Goal: Participate in discussion: Engage in conversation with other users on a specific topic

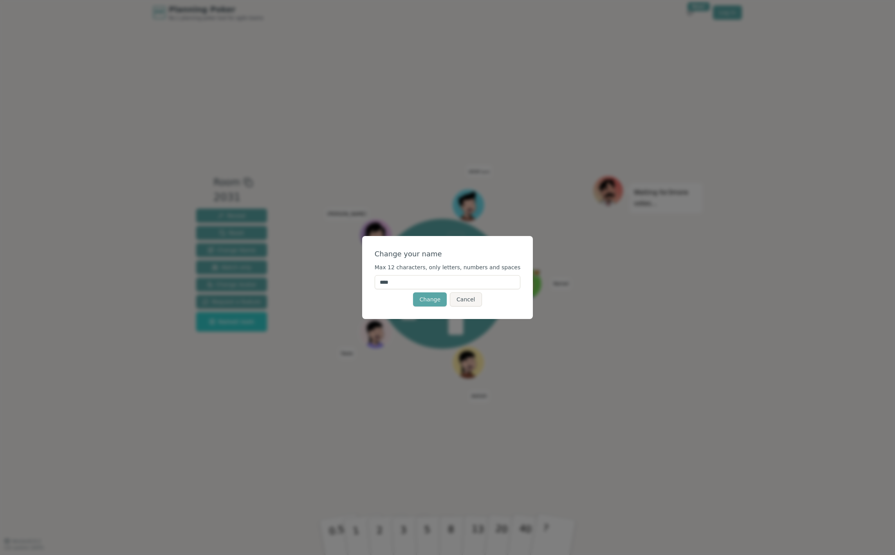
click at [402, 284] on input "****" at bounding box center [448, 282] width 146 height 14
type input "**********"
click button "Change" at bounding box center [430, 299] width 34 height 14
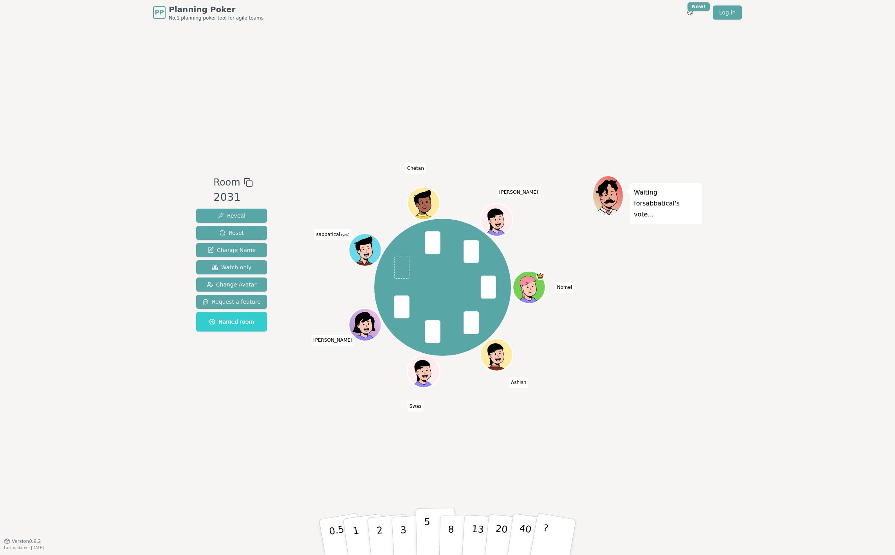
click at [425, 535] on p "5" at bounding box center [427, 537] width 7 height 42
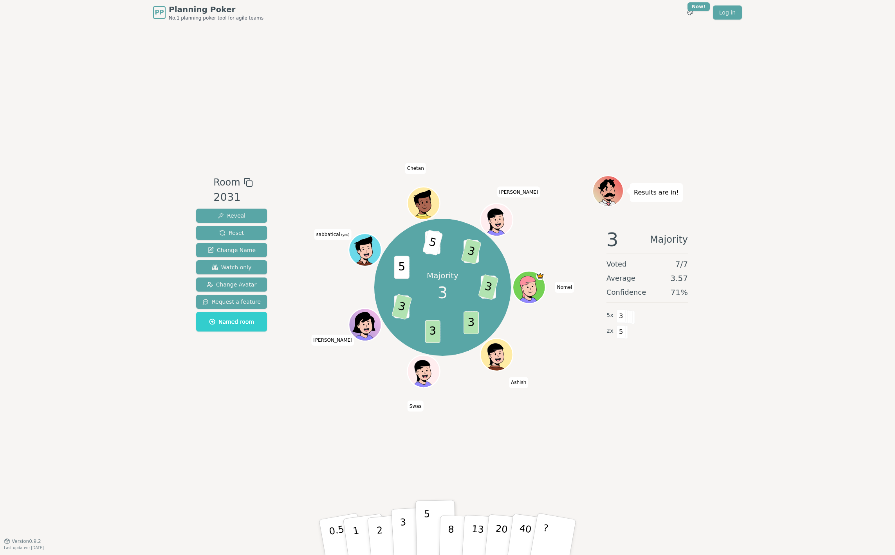
click at [401, 530] on p "3" at bounding box center [404, 538] width 9 height 43
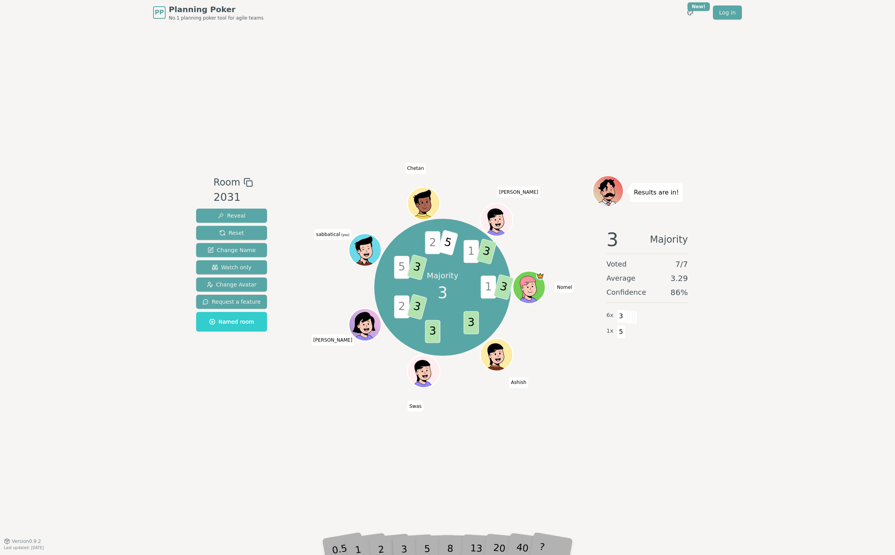
click at [359, 248] on icon at bounding box center [366, 249] width 32 height 4
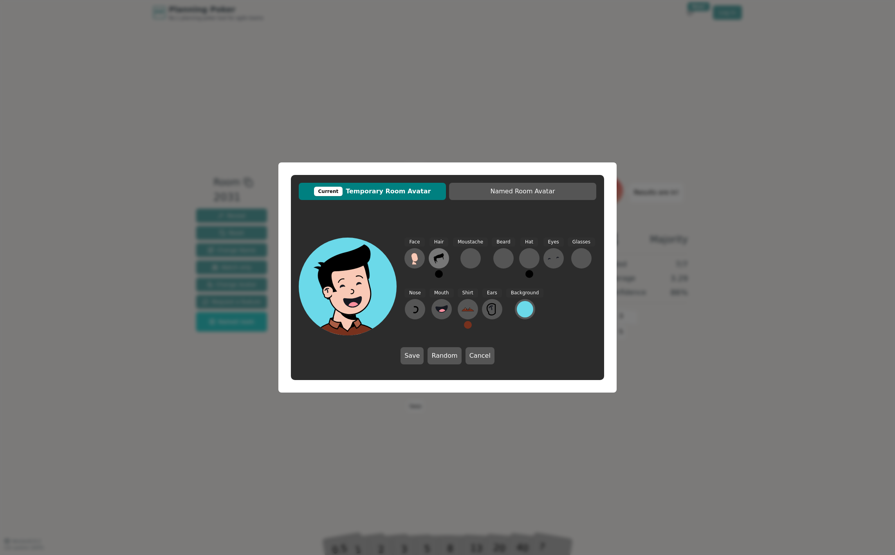
click at [436, 265] on button at bounding box center [439, 258] width 20 height 20
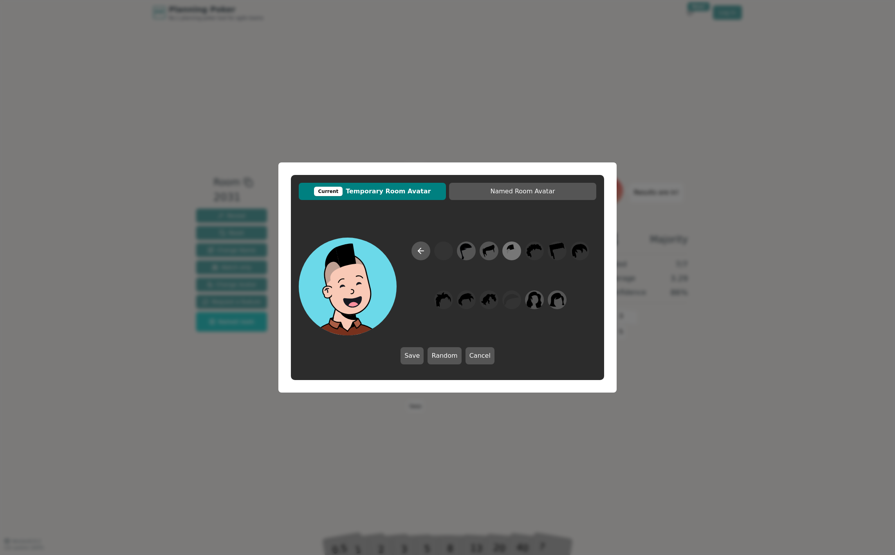
click at [518, 250] on icon at bounding box center [511, 251] width 15 height 18
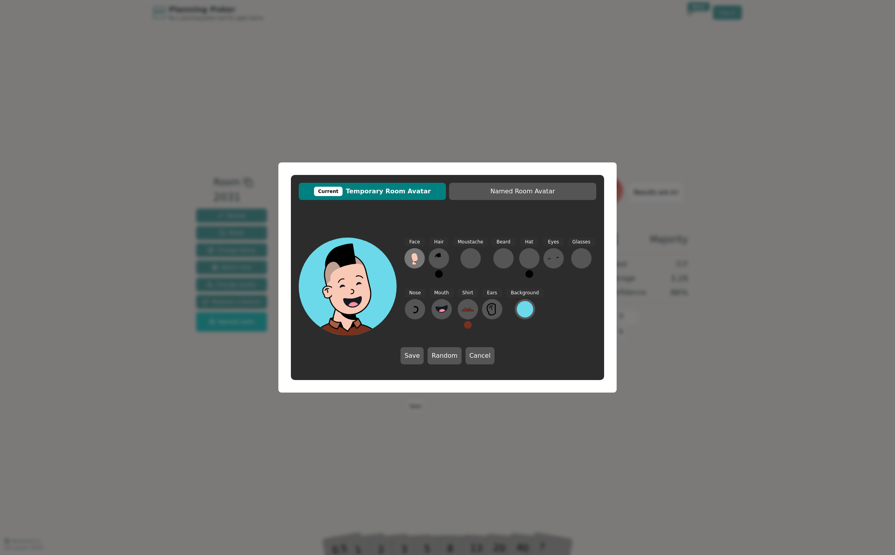
click at [418, 258] on icon at bounding box center [414, 258] width 13 height 13
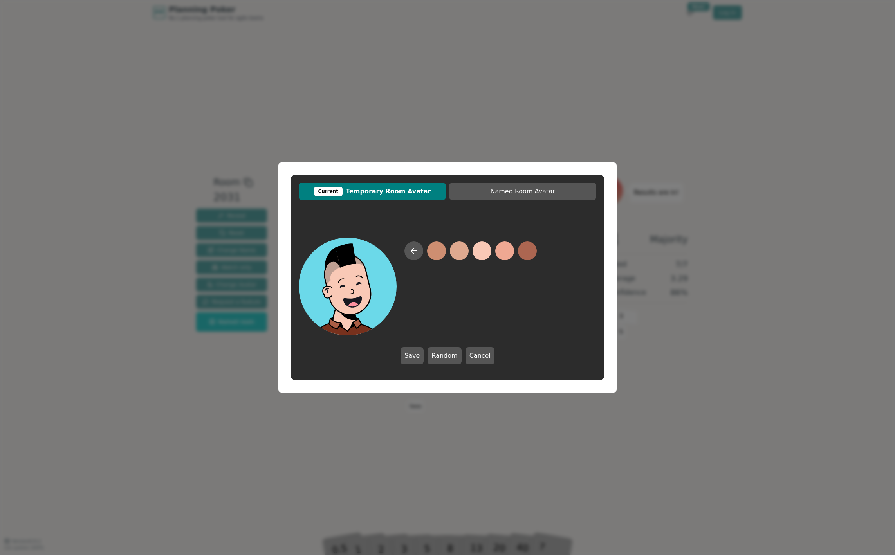
click at [480, 255] on button at bounding box center [481, 250] width 19 height 19
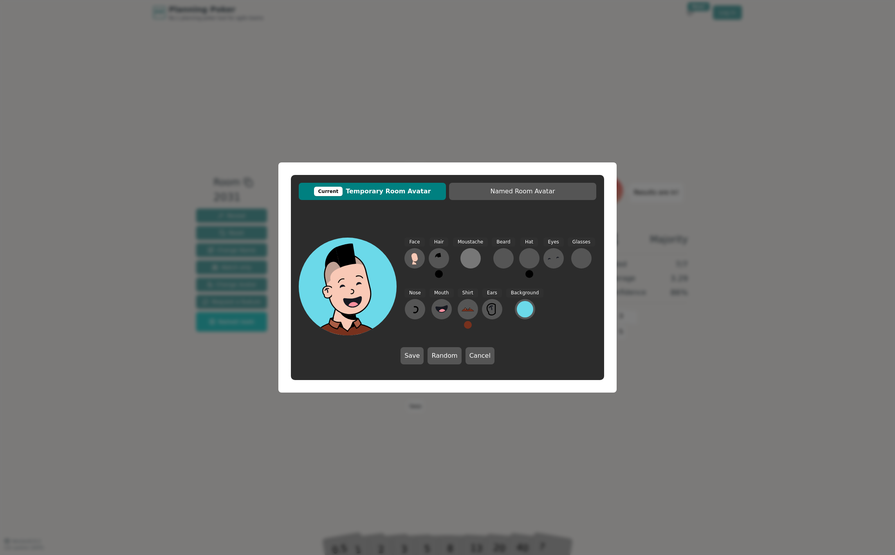
click at [470, 262] on div at bounding box center [470, 258] width 13 height 13
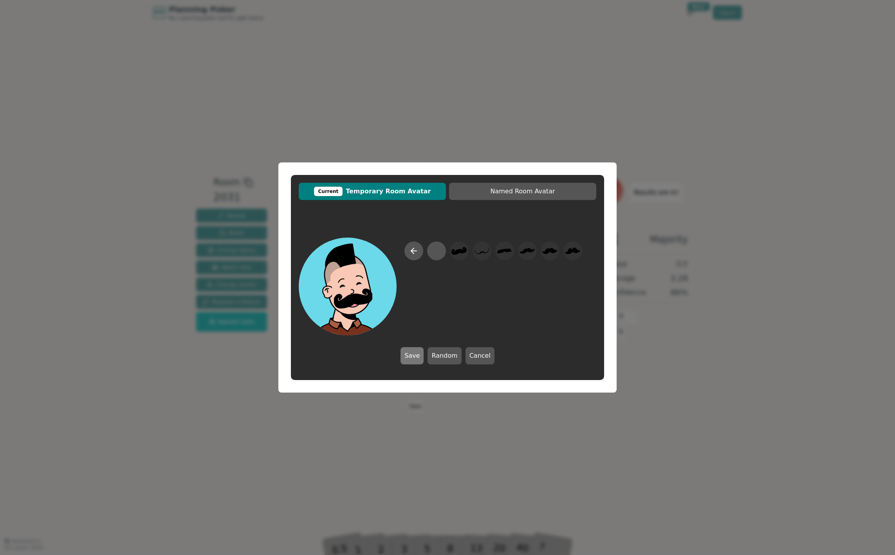
click at [416, 355] on button "Save" at bounding box center [411, 355] width 23 height 17
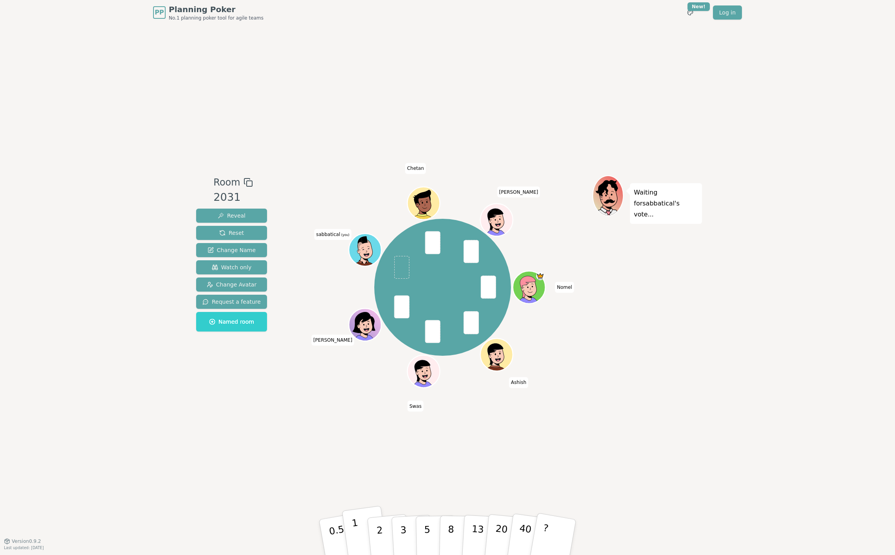
click at [352, 532] on button "1" at bounding box center [365, 537] width 47 height 63
click at [550, 524] on button "?" at bounding box center [553, 537] width 49 height 65
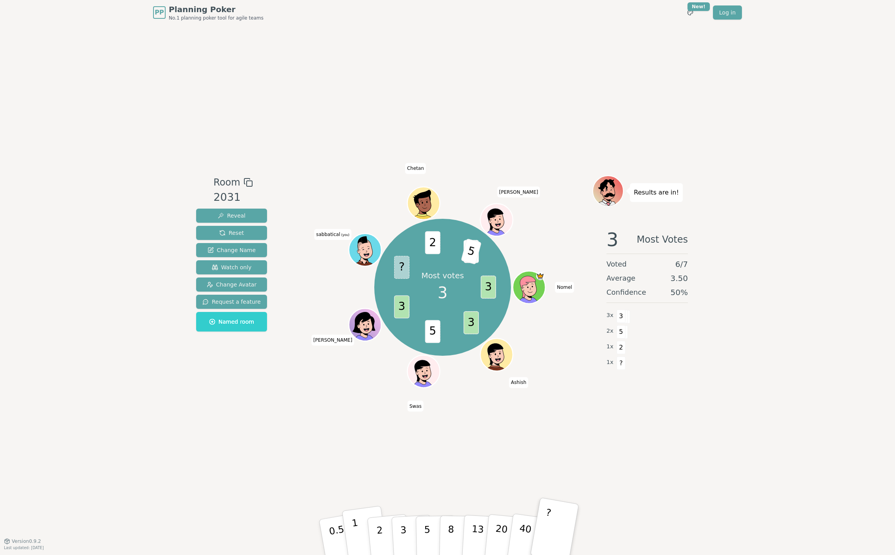
click at [353, 539] on button "1" at bounding box center [365, 537] width 47 height 63
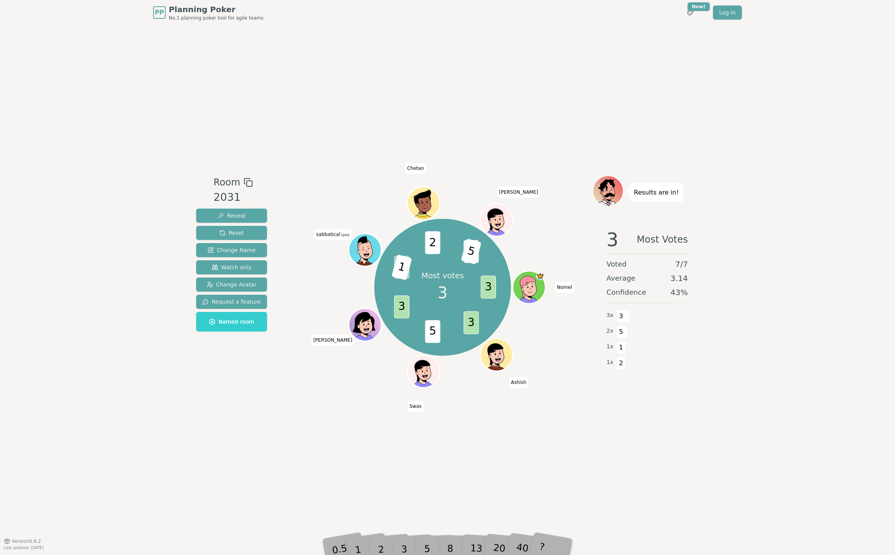
click at [380, 550] on div "2" at bounding box center [389, 537] width 26 height 29
click at [381, 546] on div "2" at bounding box center [389, 537] width 26 height 29
click at [433, 474] on div "Room 2031 Reveal Reset Change Name Watch only Change Avatar Request a feature N…" at bounding box center [447, 283] width 509 height 516
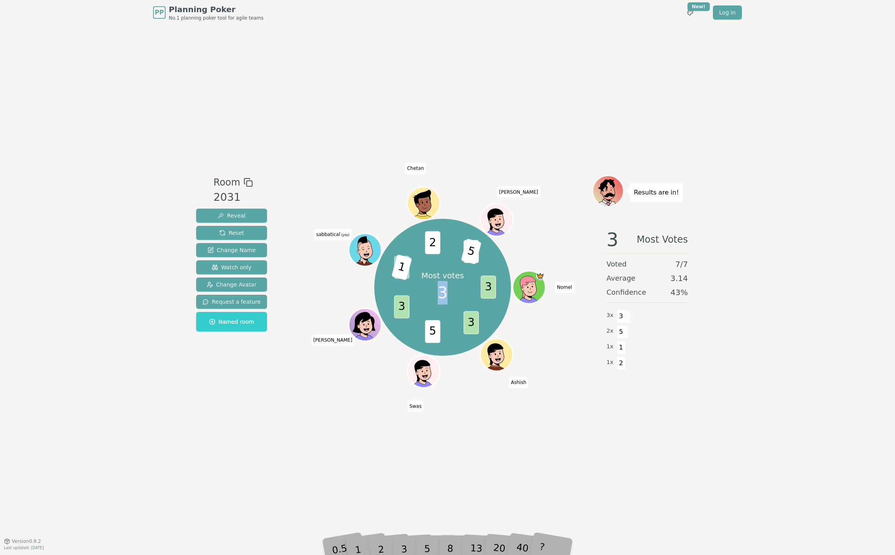
click at [433, 474] on div "Room 2031 Reveal Reset Change Name Watch only Change Avatar Request a feature N…" at bounding box center [447, 283] width 509 height 516
click at [433, 475] on div "Room 2031 Reveal Reset Change Name Watch only Change Avatar Request a feature N…" at bounding box center [447, 283] width 509 height 516
click at [434, 475] on div "Room 2031 Reveal Reset Change Name Watch only Change Avatar Request a feature N…" at bounding box center [447, 283] width 509 height 516
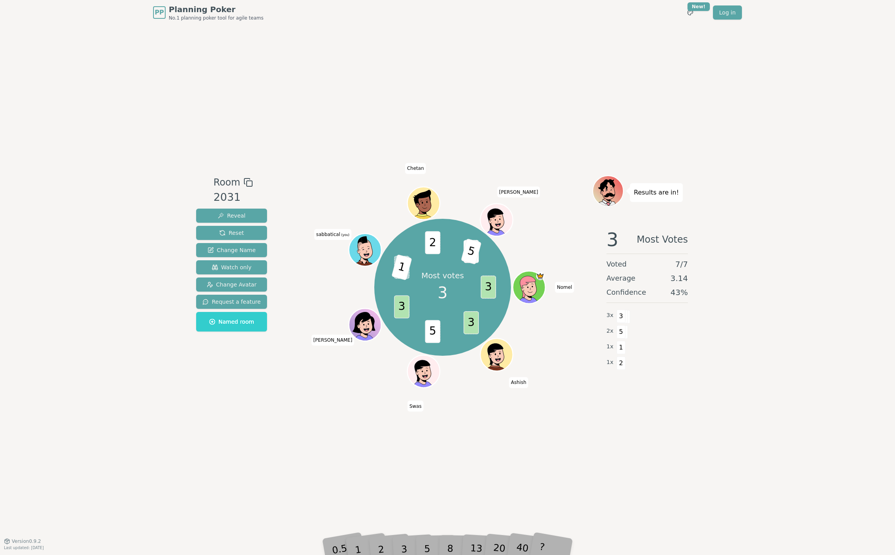
click at [434, 475] on div "Room 2031 Reveal Reset Change Name Watch only Change Avatar Request a feature N…" at bounding box center [447, 283] width 509 height 516
click at [378, 548] on div "2" at bounding box center [389, 537] width 26 height 29
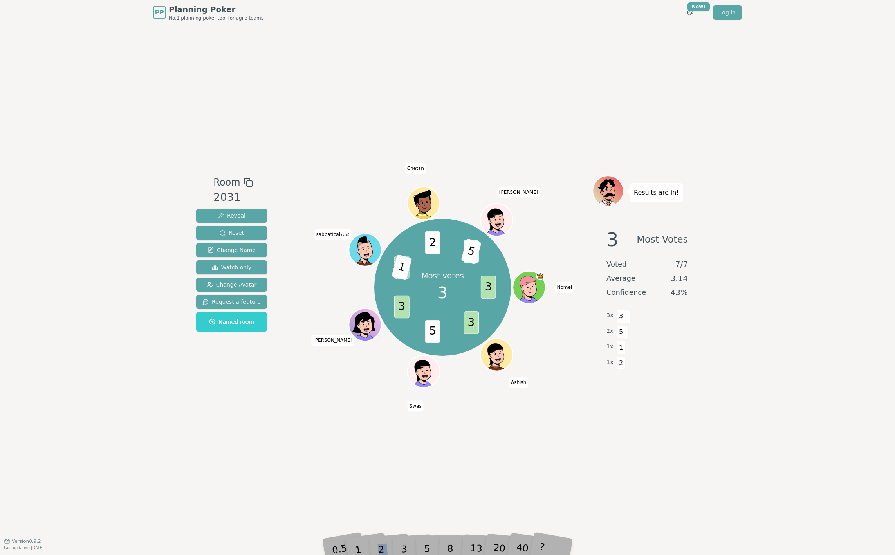
click at [378, 548] on div "2" at bounding box center [389, 537] width 26 height 29
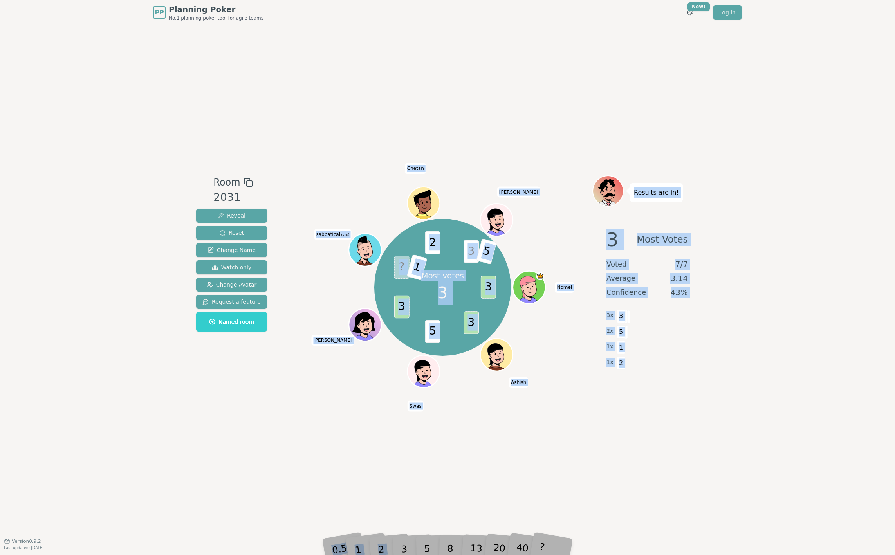
drag, startPoint x: 378, startPoint y: 548, endPoint x: 409, endPoint y: 244, distance: 305.8
click at [409, 244] on div "Room 2031 Reveal Reset Change Name Watch only Change Avatar Request a feature N…" at bounding box center [447, 282] width 509 height 215
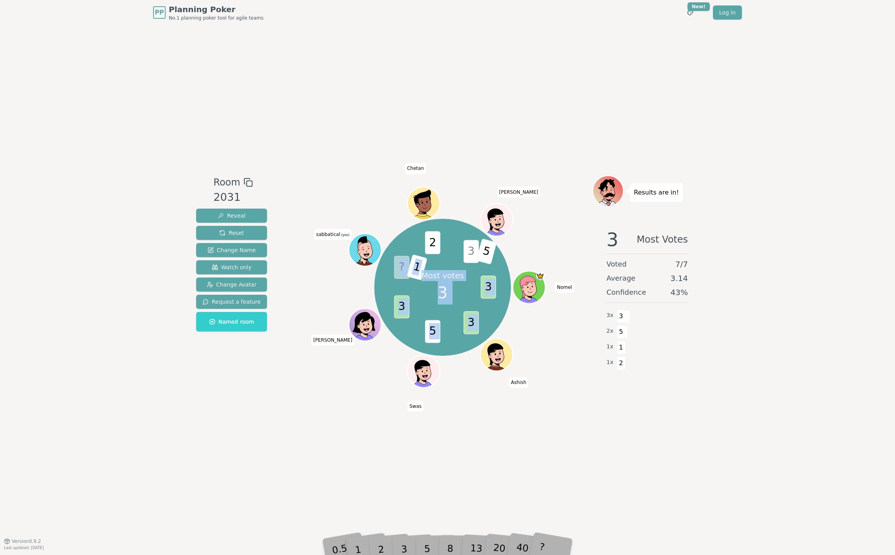
drag, startPoint x: 419, startPoint y: 268, endPoint x: 427, endPoint y: 268, distance: 7.9
click at [428, 269] on div "Most votes 3 3 3 5 3 ? 1 2 3 5 [PERSON_NAME] Swas [PERSON_NAME] sabbatical (you…" at bounding box center [442, 287] width 137 height 137
click at [398, 267] on span "?" at bounding box center [401, 267] width 15 height 23
click at [417, 267] on span "1" at bounding box center [416, 267] width 21 height 26
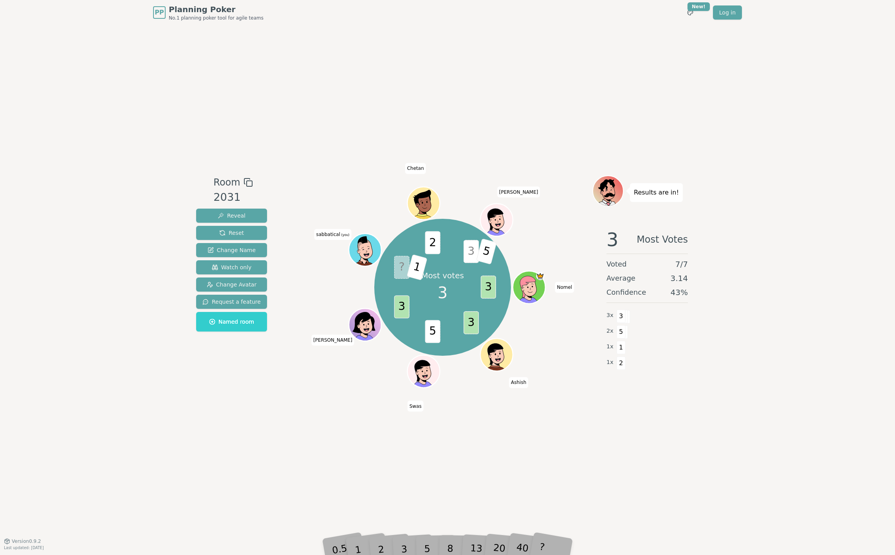
click at [402, 267] on span "?" at bounding box center [401, 267] width 15 height 23
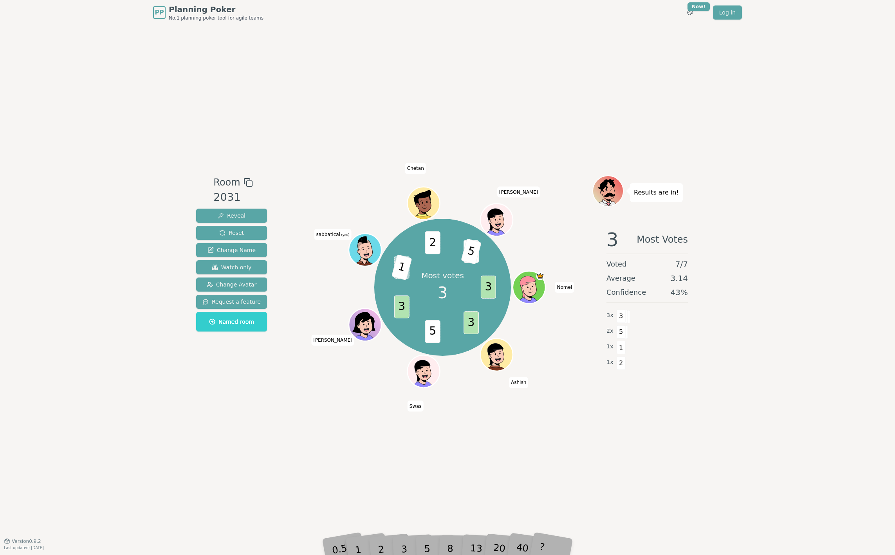
click at [380, 453] on div "Room 2031 Reveal Reset Change Name Watch only Change Avatar Request a feature N…" at bounding box center [447, 283] width 509 height 516
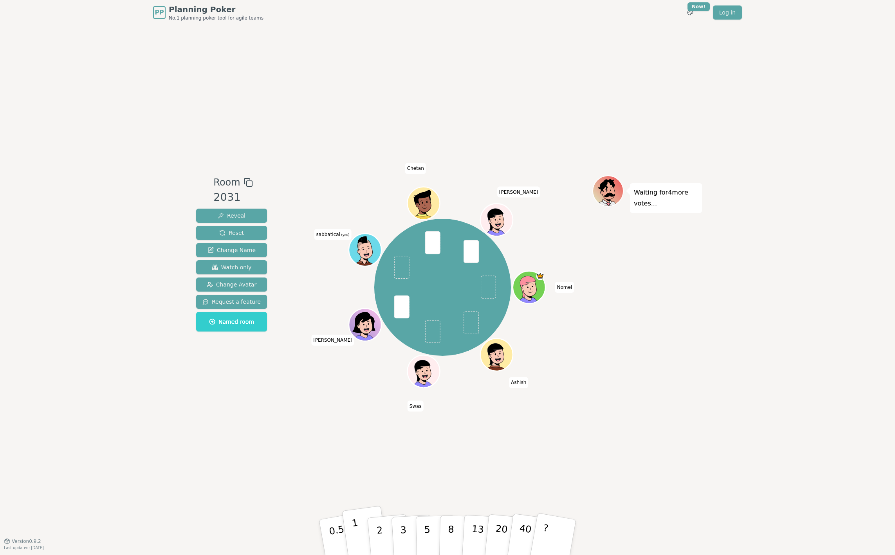
click at [355, 535] on p "1" at bounding box center [357, 538] width 12 height 43
click at [425, 534] on p "5" at bounding box center [427, 537] width 7 height 42
click at [351, 525] on button "1" at bounding box center [365, 537] width 47 height 63
click at [422, 532] on button "5" at bounding box center [436, 537] width 40 height 59
click at [366, 252] on icon at bounding box center [367, 254] width 16 height 5
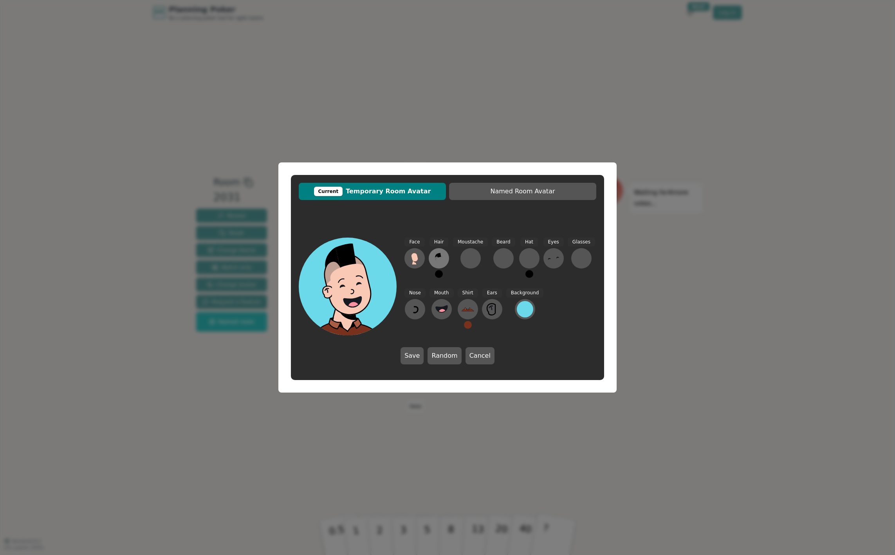
click at [440, 256] on icon at bounding box center [439, 255] width 4 height 5
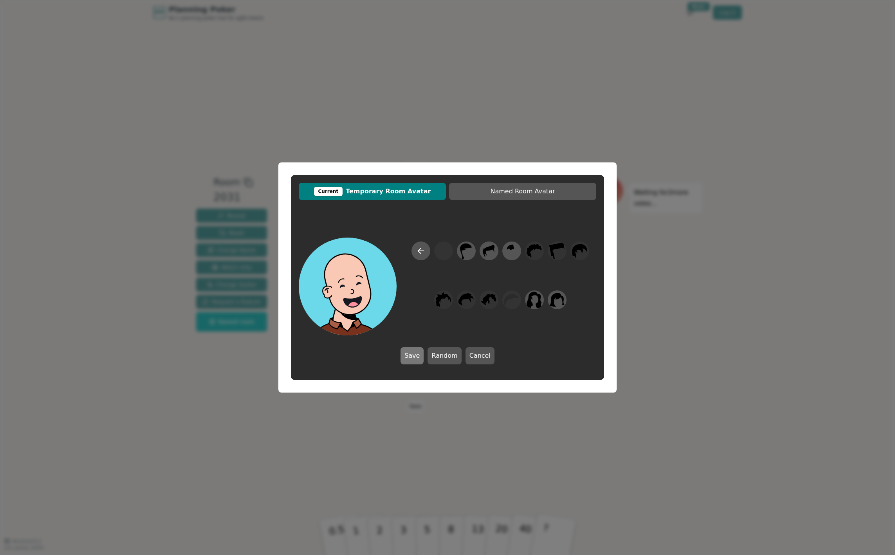
click at [416, 354] on button "Save" at bounding box center [411, 355] width 23 height 17
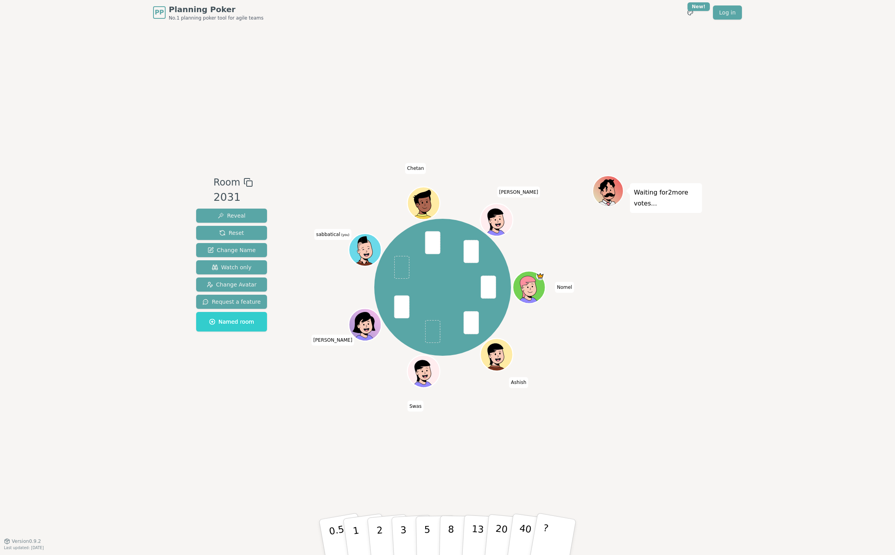
click at [364, 247] on icon at bounding box center [366, 249] width 32 height 4
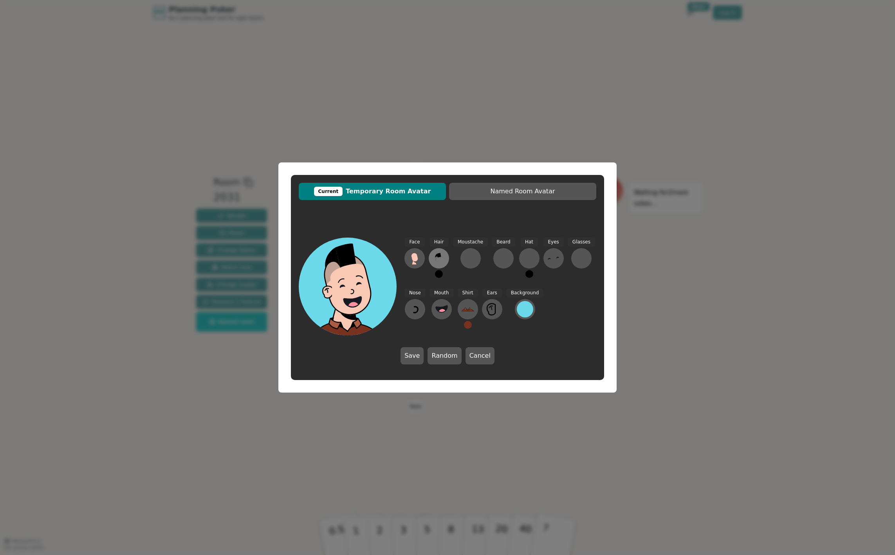
click at [438, 259] on icon at bounding box center [438, 258] width 13 height 13
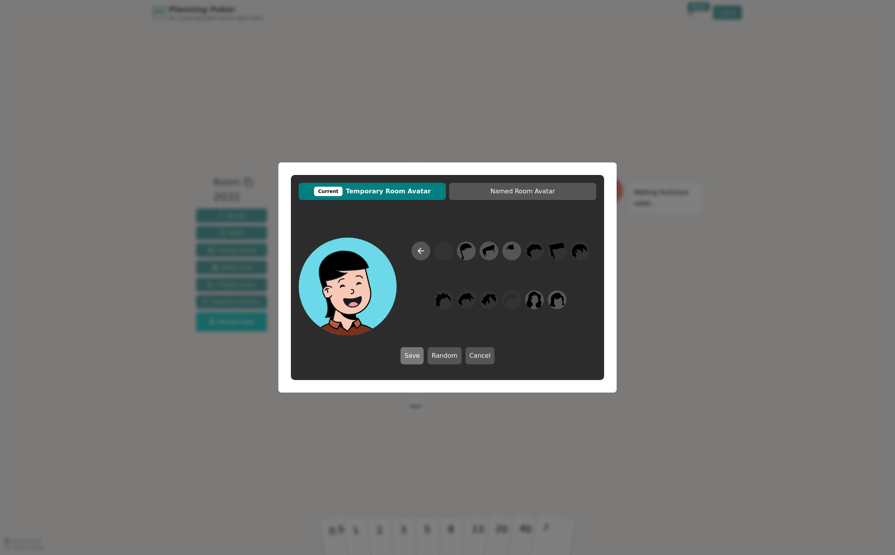
click at [413, 357] on button "Save" at bounding box center [411, 355] width 23 height 17
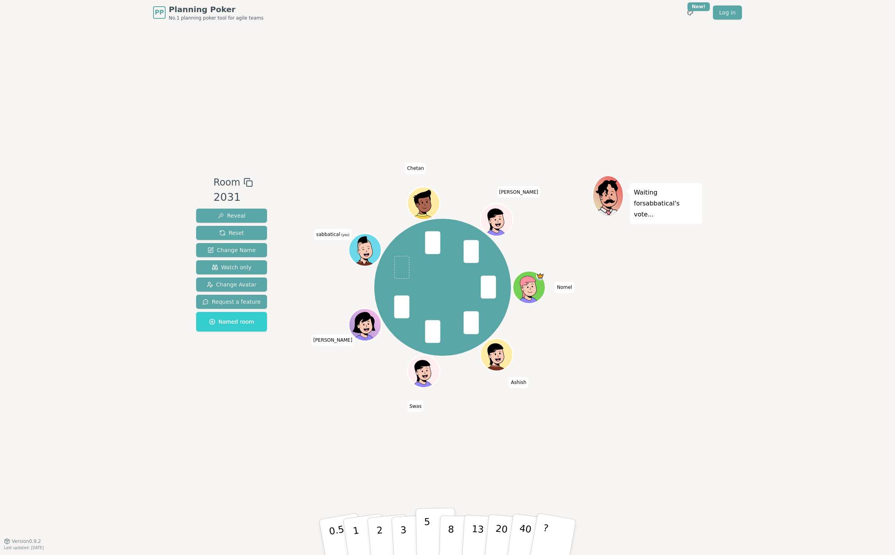
click at [426, 528] on p "5" at bounding box center [427, 537] width 7 height 42
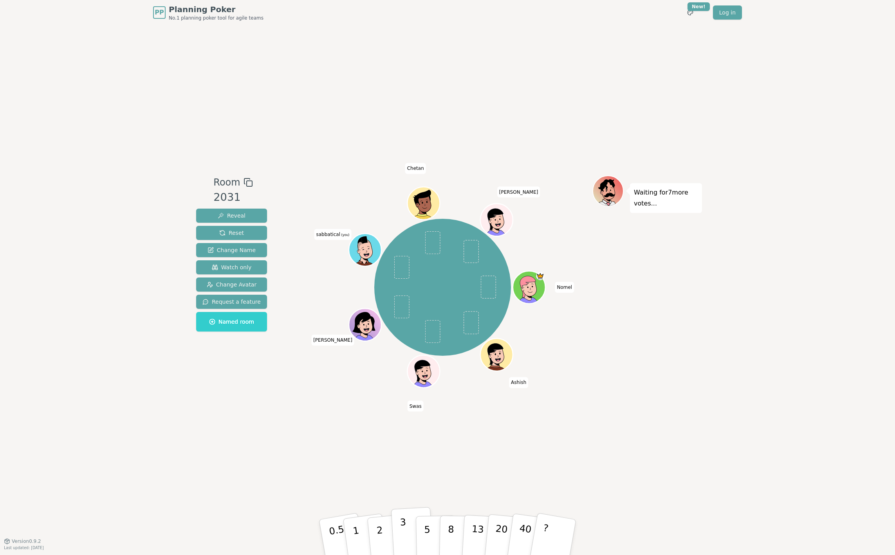
click at [404, 537] on p "3" at bounding box center [404, 538] width 9 height 43
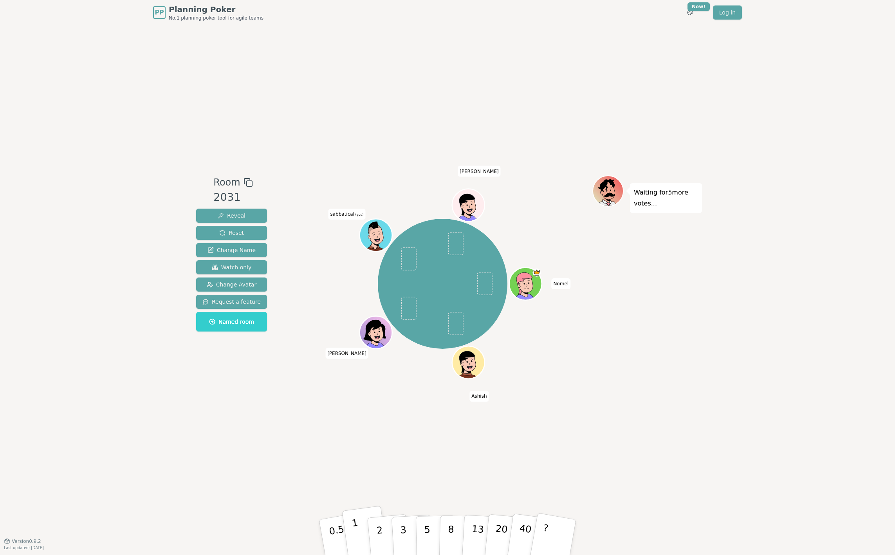
click at [357, 539] on p "1" at bounding box center [357, 538] width 12 height 43
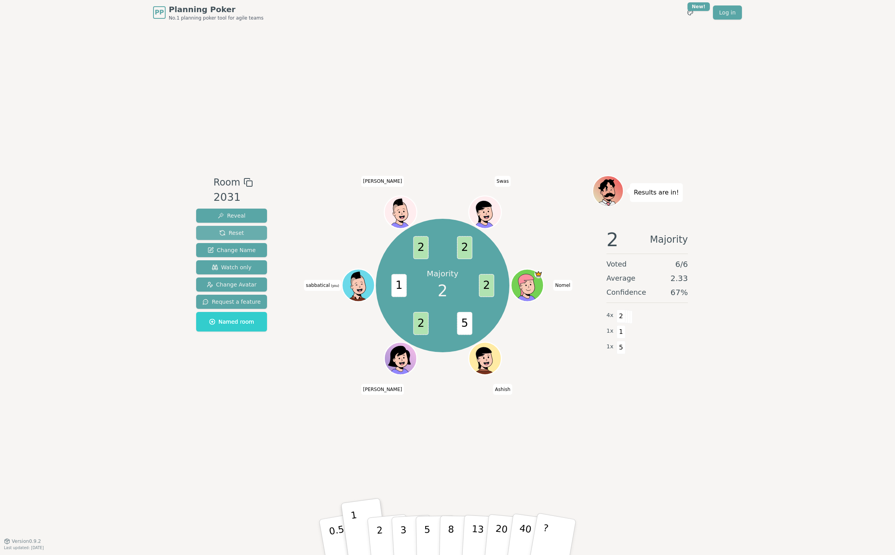
click at [231, 233] on span "Reset" at bounding box center [231, 233] width 25 height 8
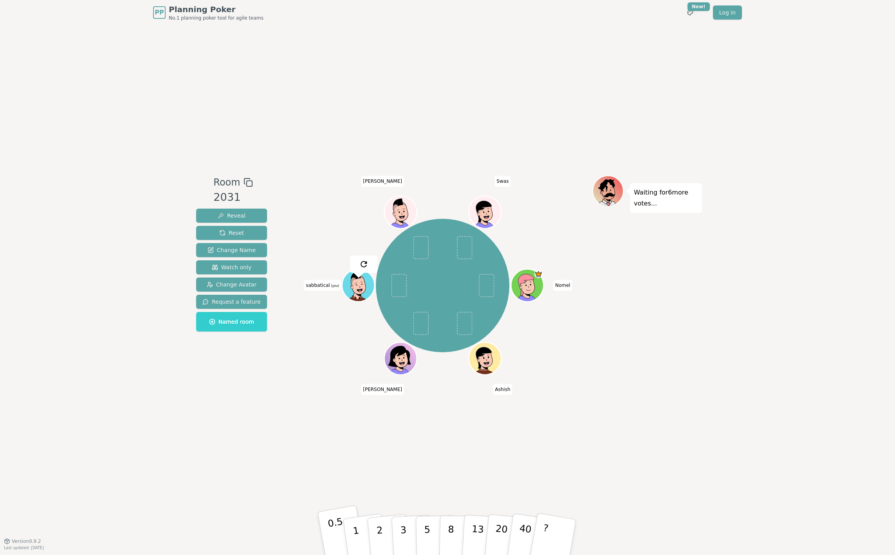
click at [337, 528] on p "0.5" at bounding box center [338, 538] width 22 height 44
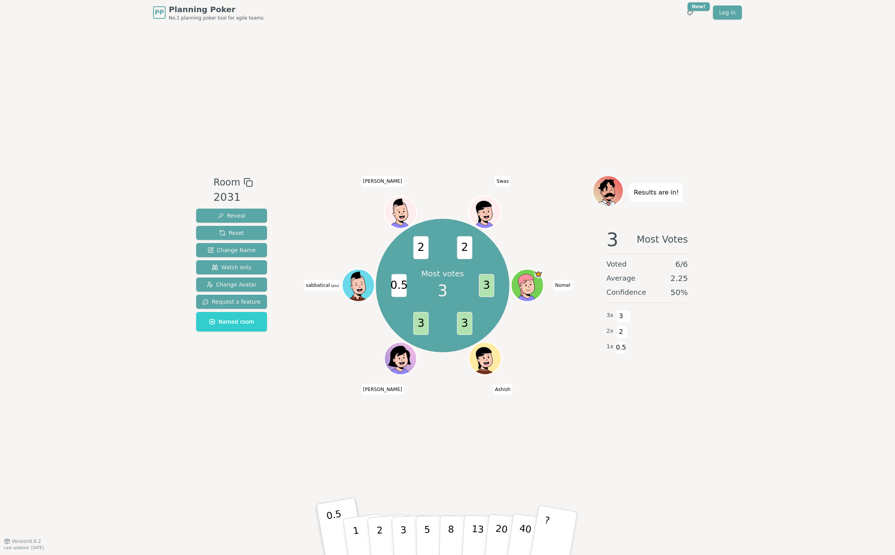
click at [562, 532] on button "?" at bounding box center [553, 537] width 49 height 65
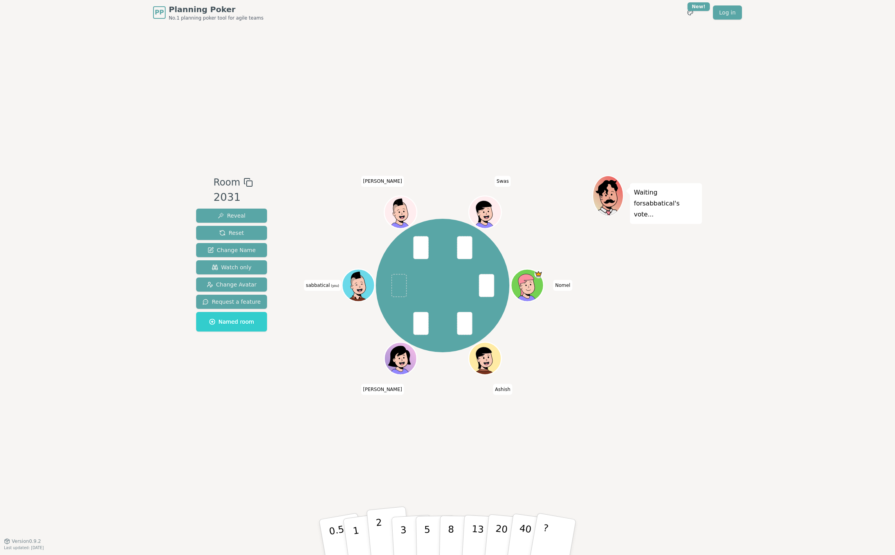
click at [382, 532] on button "2" at bounding box center [388, 537] width 45 height 62
click at [354, 537] on p "1" at bounding box center [357, 538] width 12 height 43
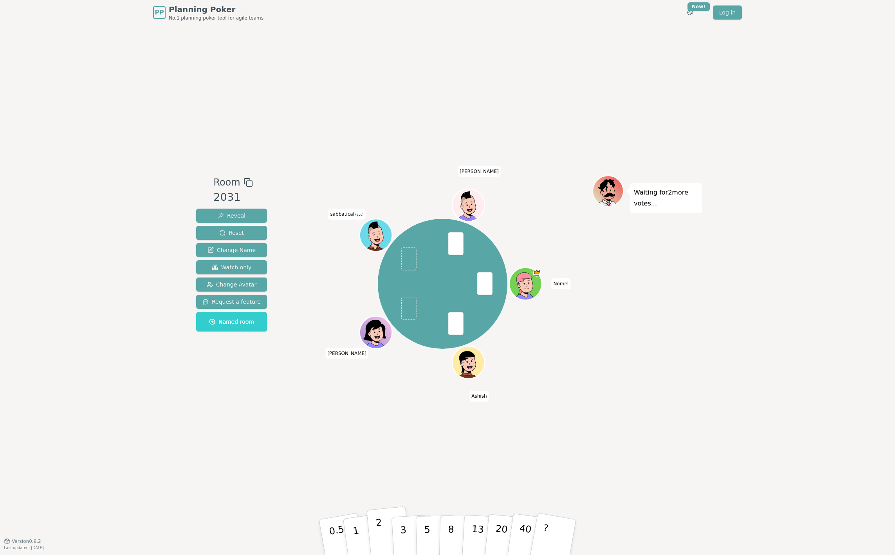
click at [380, 533] on p "2" at bounding box center [380, 538] width 10 height 43
